Goal: Find specific page/section: Find specific page/section

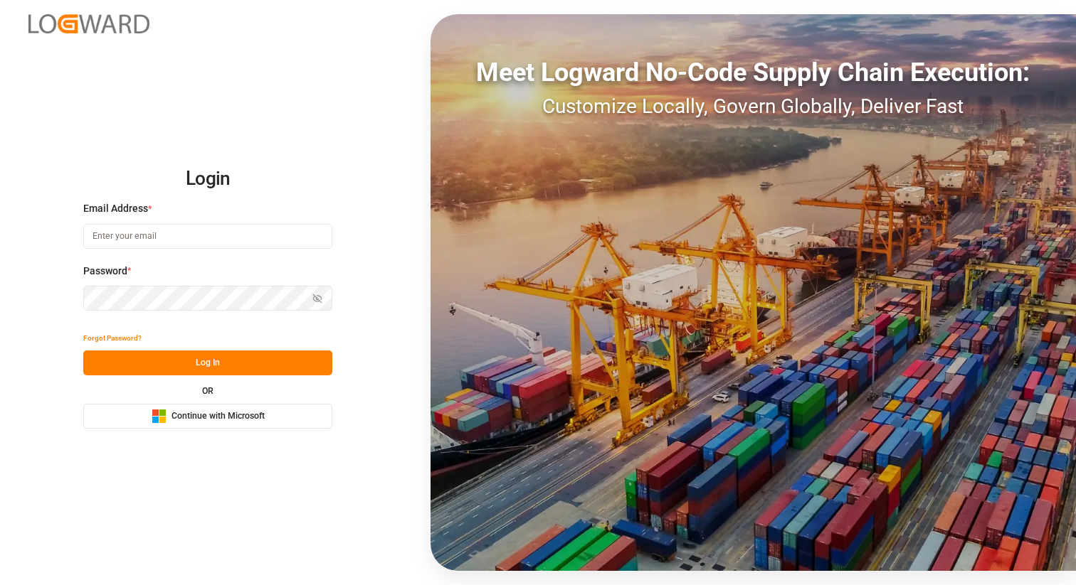
click at [224, 418] on span "Continue with Microsoft" at bounding box center [217, 416] width 93 height 13
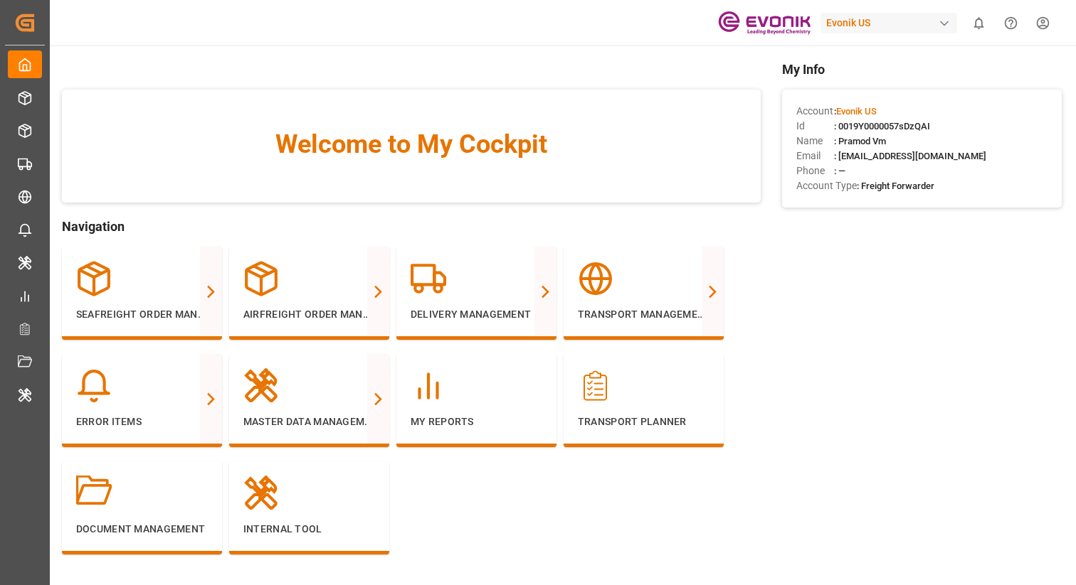
click at [934, 19] on div "Evonik US" at bounding box center [888, 23] width 137 height 21
type input "[PERSON_NAME]"
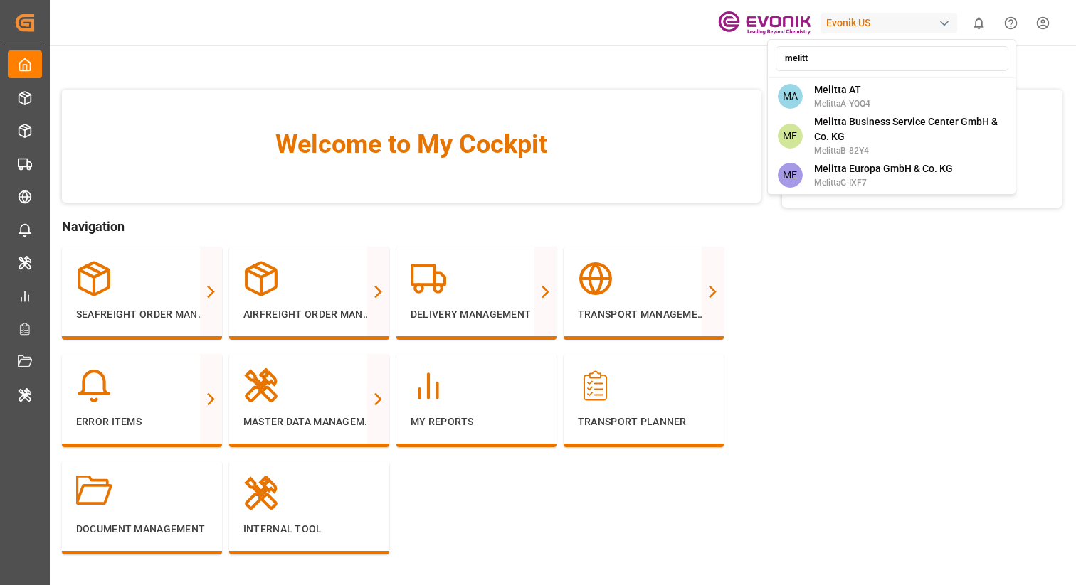
type input "melitta"
click at [893, 343] on html "Created by potrace 1.15, written by [PERSON_NAME] [DATE]-[DATE] Created by potr…" at bounding box center [538, 301] width 1076 height 603
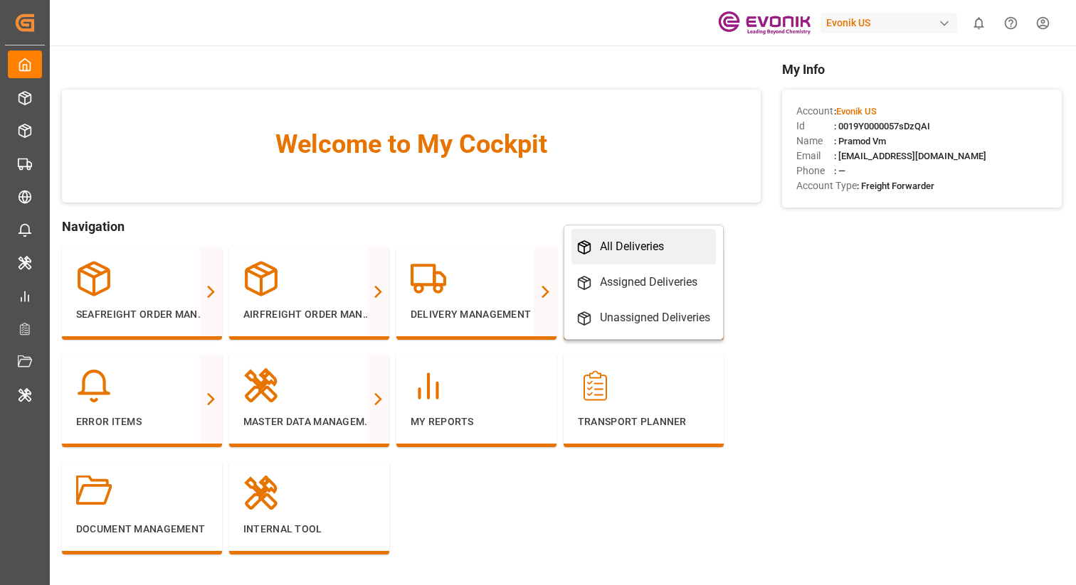
click at [610, 238] on div "All Deliveries" at bounding box center [632, 246] width 64 height 17
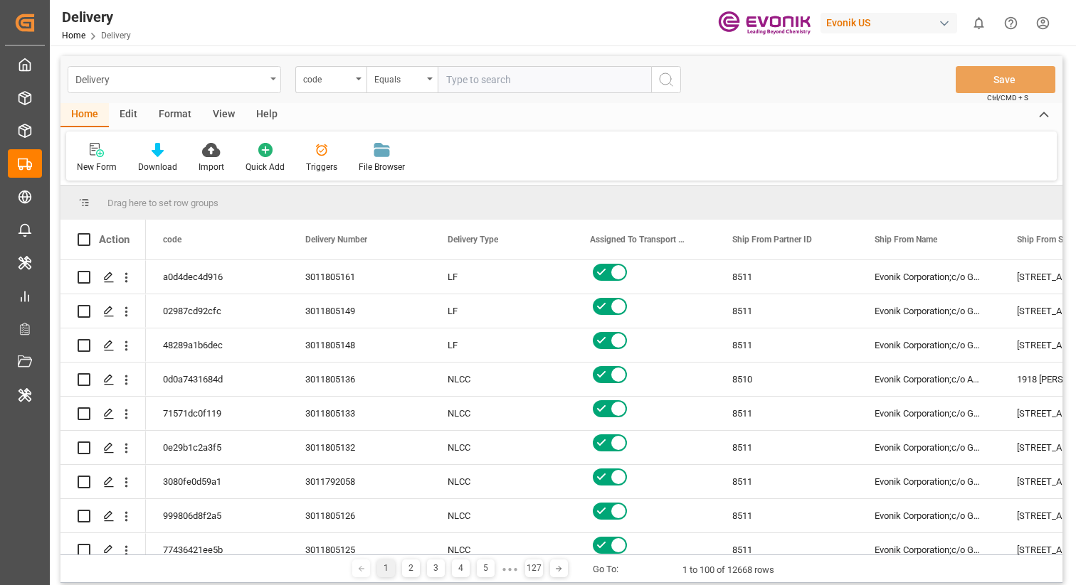
click at [258, 75] on div "Delivery" at bounding box center [170, 79] width 190 height 18
type input "line"
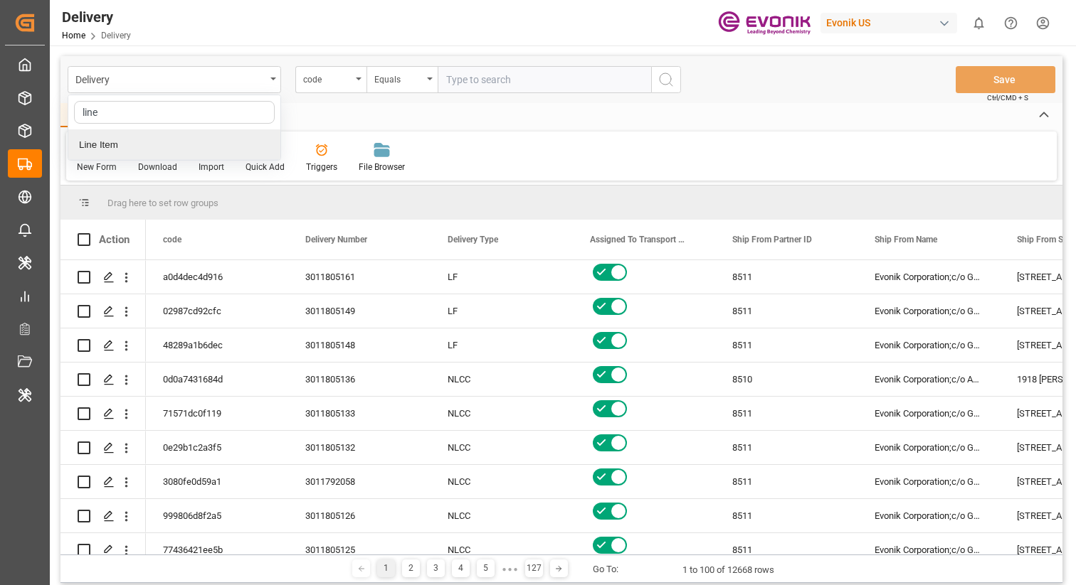
click at [226, 135] on div "Line Item" at bounding box center [174, 145] width 212 height 30
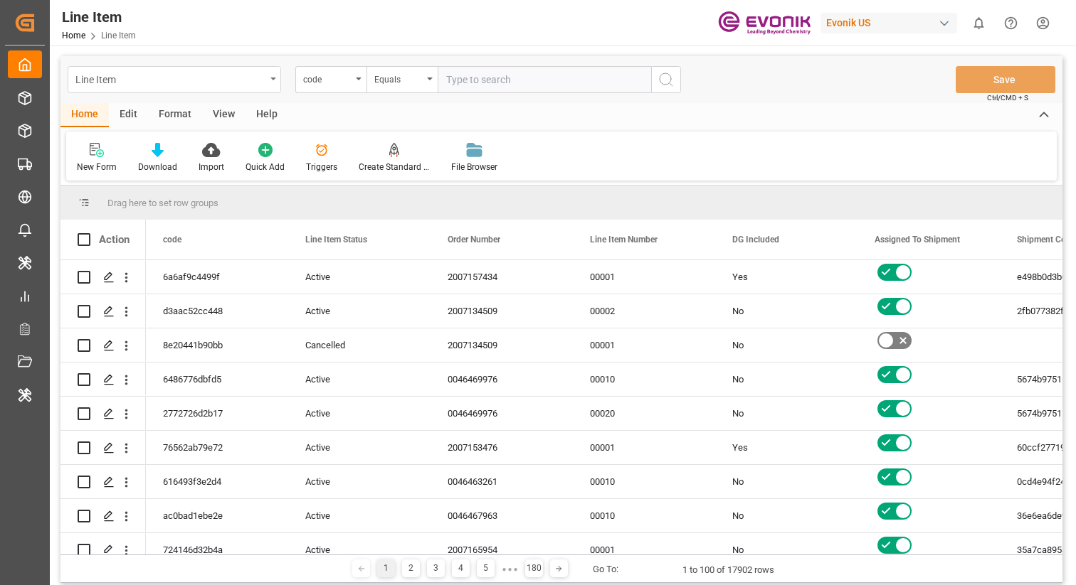
click at [271, 72] on div "Line Item" at bounding box center [174, 79] width 213 height 27
type input "bat"
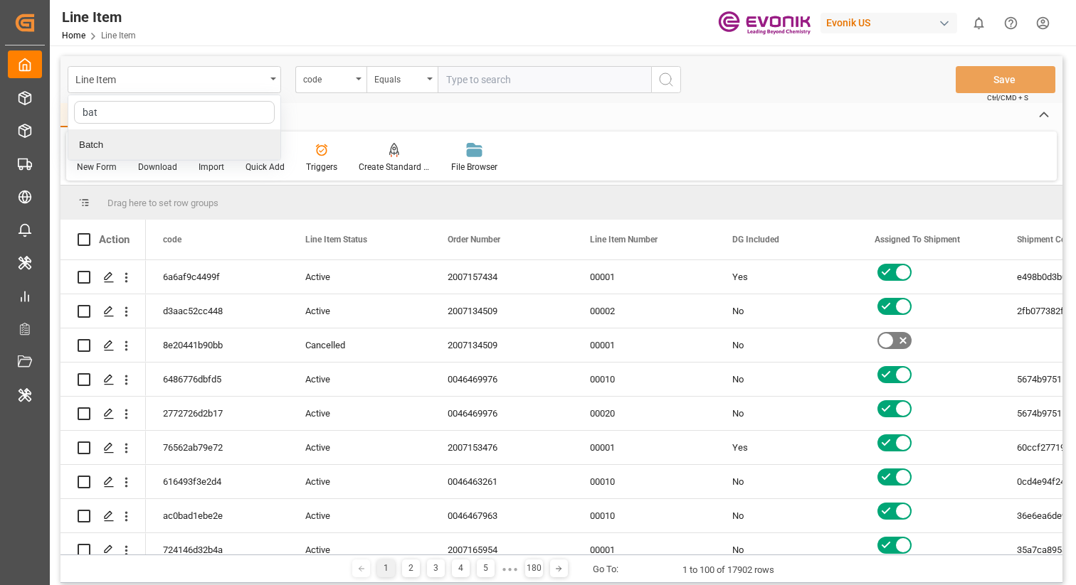
click at [221, 145] on div "Batch" at bounding box center [174, 145] width 212 height 30
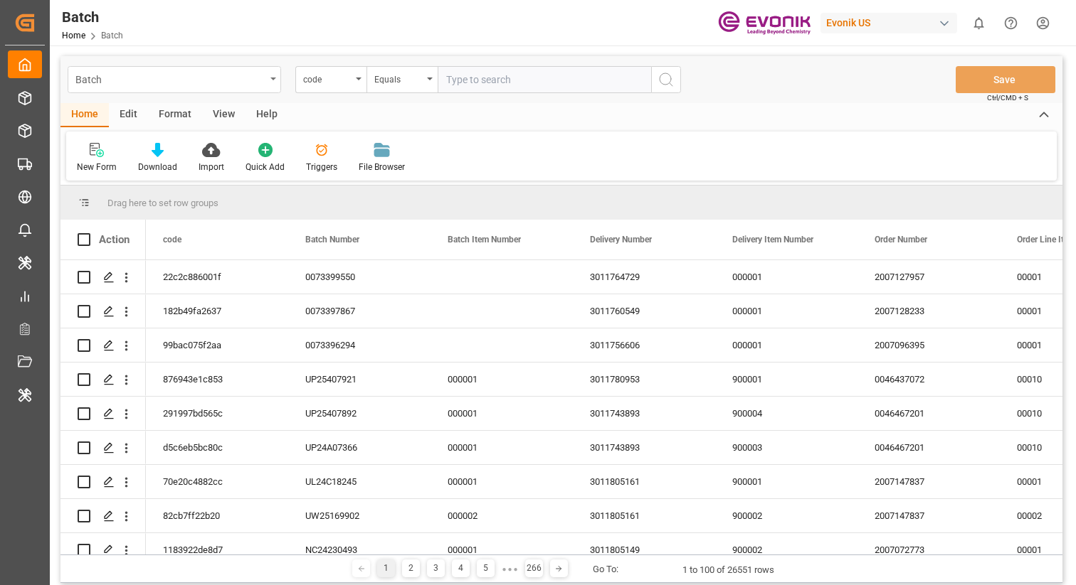
click at [270, 83] on div "Batch" at bounding box center [174, 79] width 213 height 27
type input "mater"
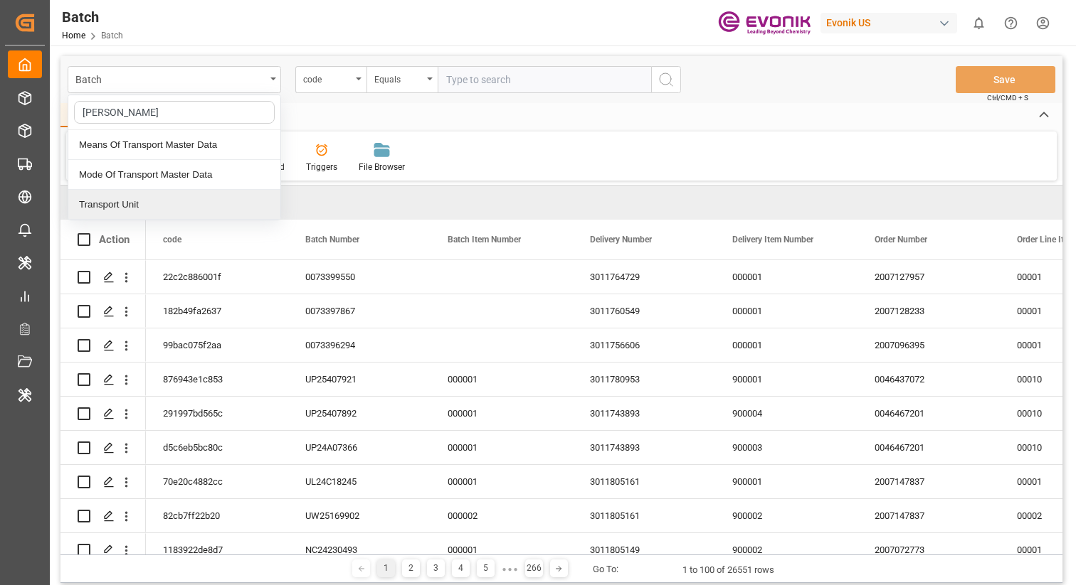
type input "trans"
click at [159, 197] on div "Transport Unit" at bounding box center [174, 205] width 212 height 30
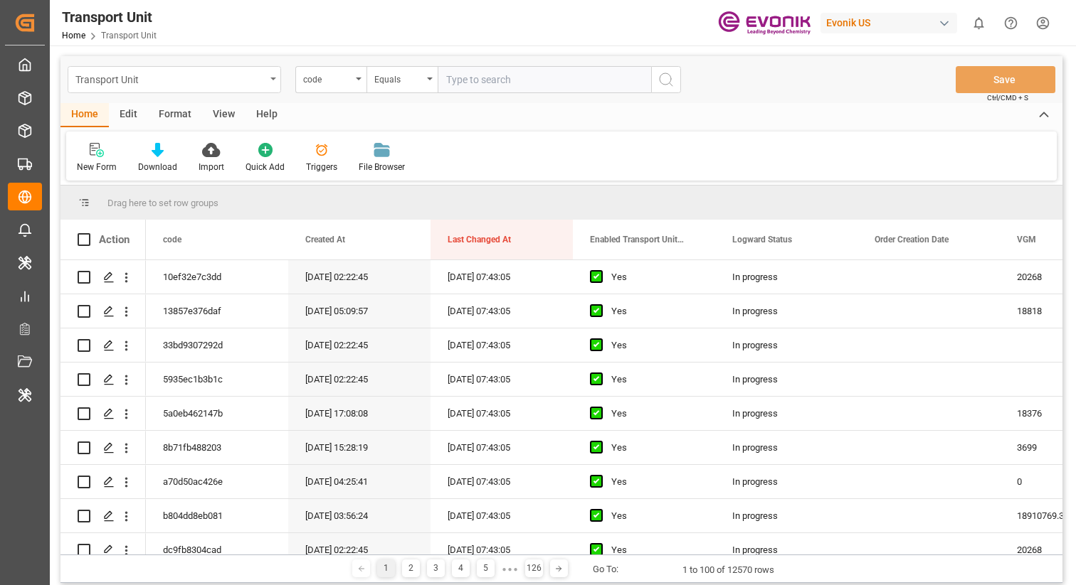
click at [263, 78] on div "Transport Unit" at bounding box center [170, 79] width 190 height 18
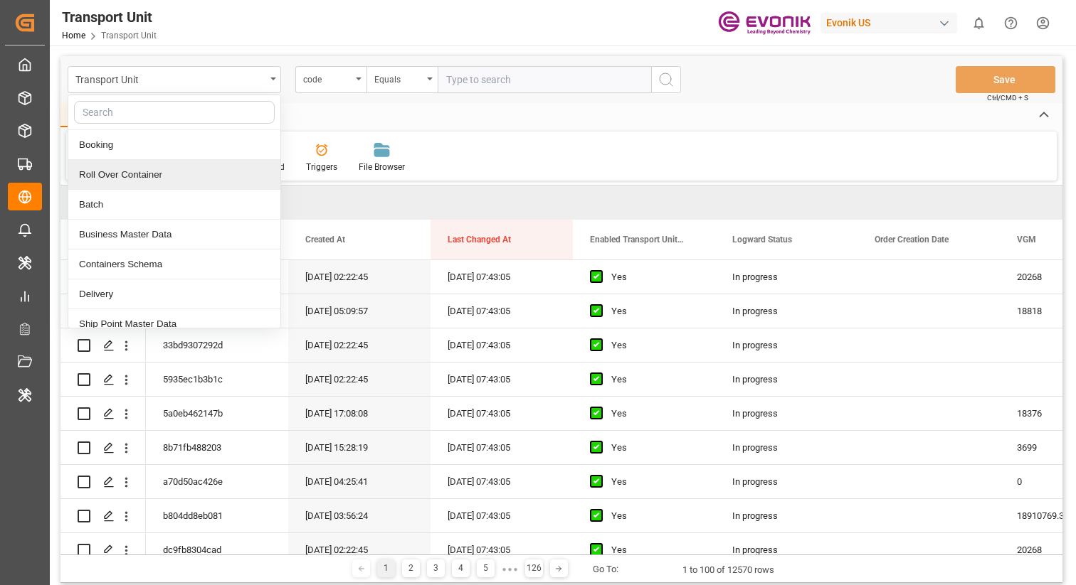
click at [672, 120] on div "Home Edit Format View Help" at bounding box center [561, 115] width 1002 height 24
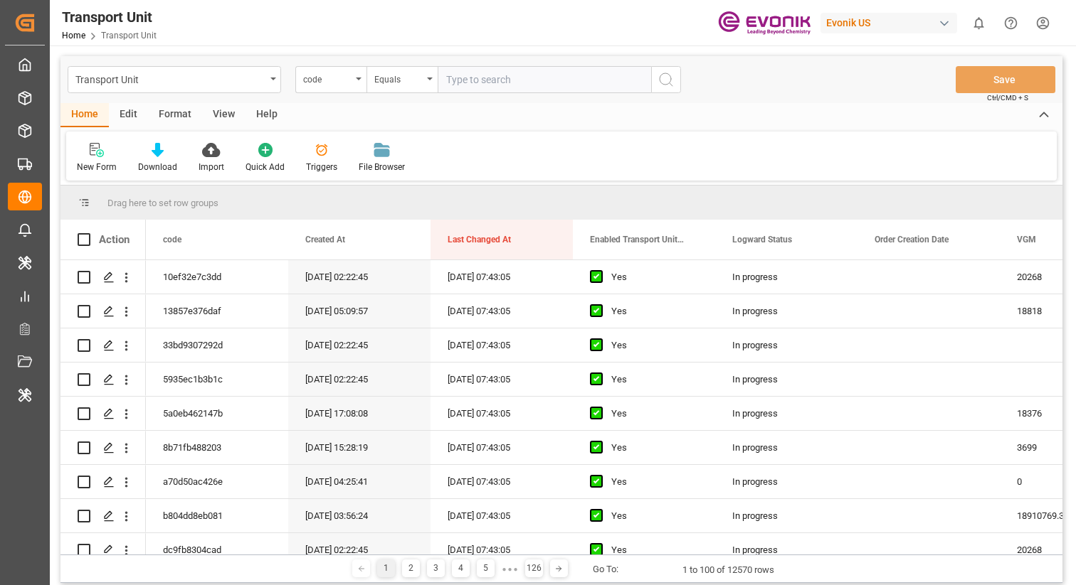
click at [1039, 21] on html "Created by potrace 1.15, written by [PERSON_NAME] [DATE]-[DATE] Created by potr…" at bounding box center [538, 301] width 1076 height 603
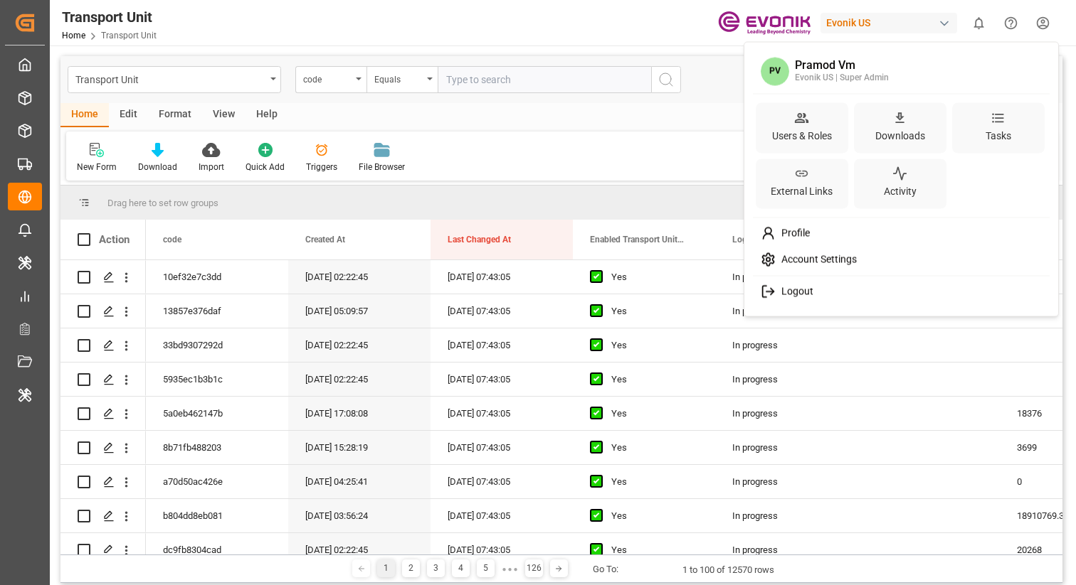
click at [659, 128] on html "Created by potrace 1.15, written by [PERSON_NAME] [DATE]-[DATE] Created by potr…" at bounding box center [538, 301] width 1076 height 603
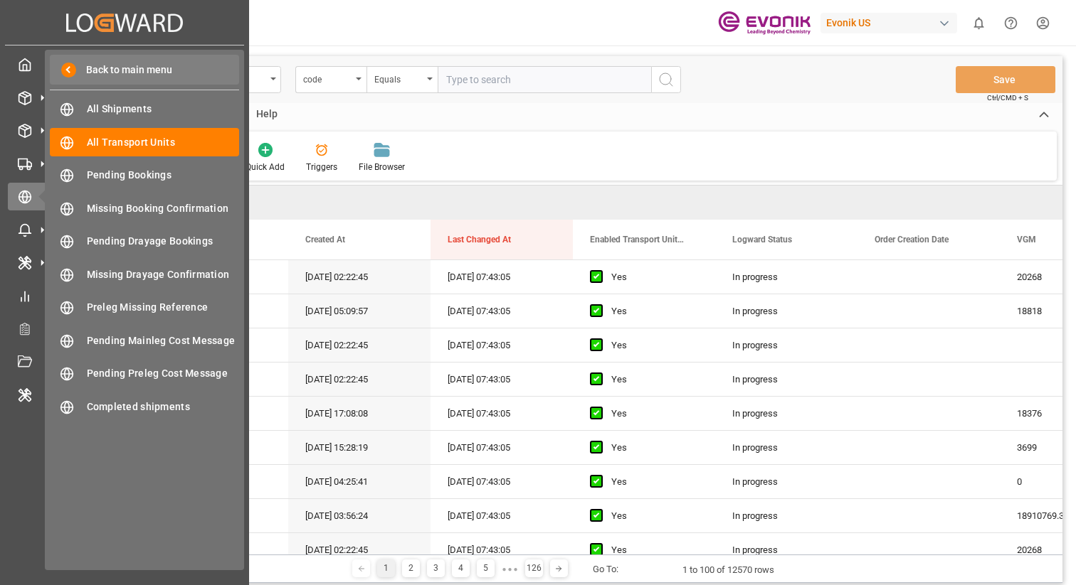
click at [68, 65] on span at bounding box center [68, 70] width 15 height 15
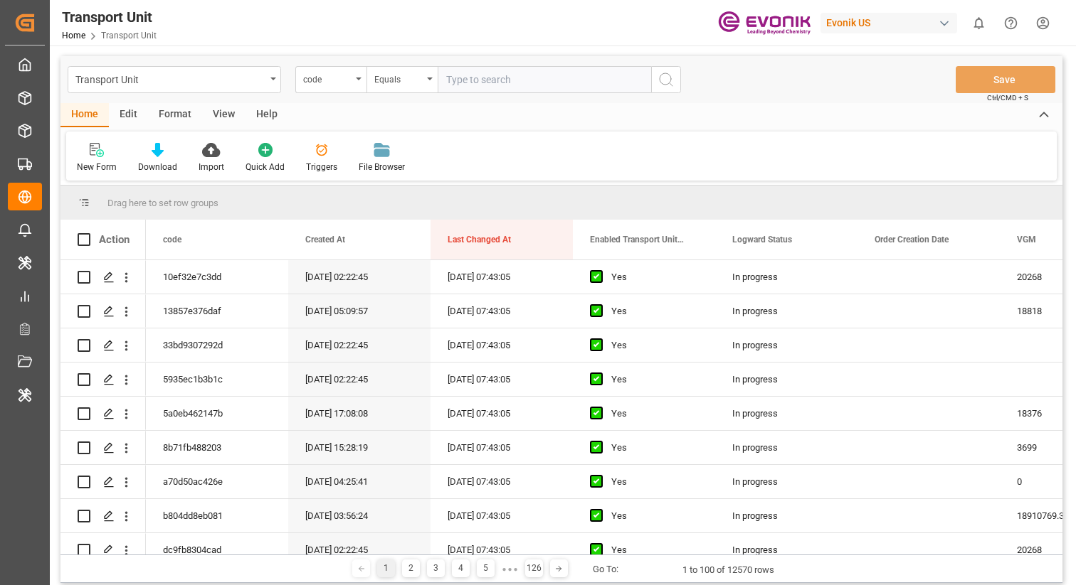
click at [560, 129] on div "Home Edit Format View Help New Form Download Import Quick Add Triggers File Bro…" at bounding box center [561, 142] width 1002 height 78
click at [937, 23] on div "button" at bounding box center [944, 23] width 14 height 14
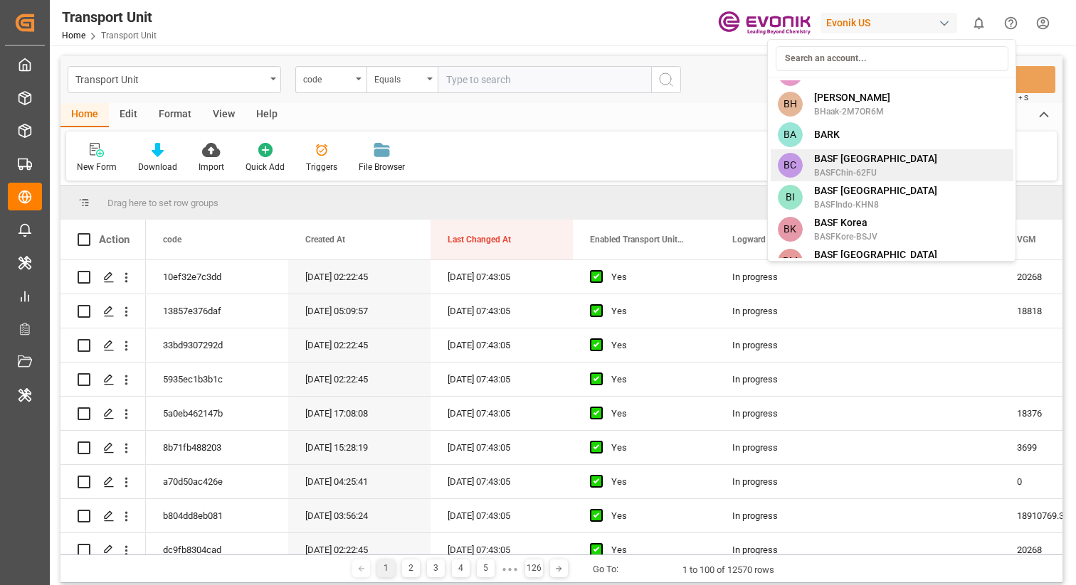
scroll to position [535, 0]
click at [703, 123] on html "Created by potrace 1.15, written by [PERSON_NAME] [DATE]-[DATE] Created by potr…" at bounding box center [538, 301] width 1076 height 603
